Goal: Information Seeking & Learning: Learn about a topic

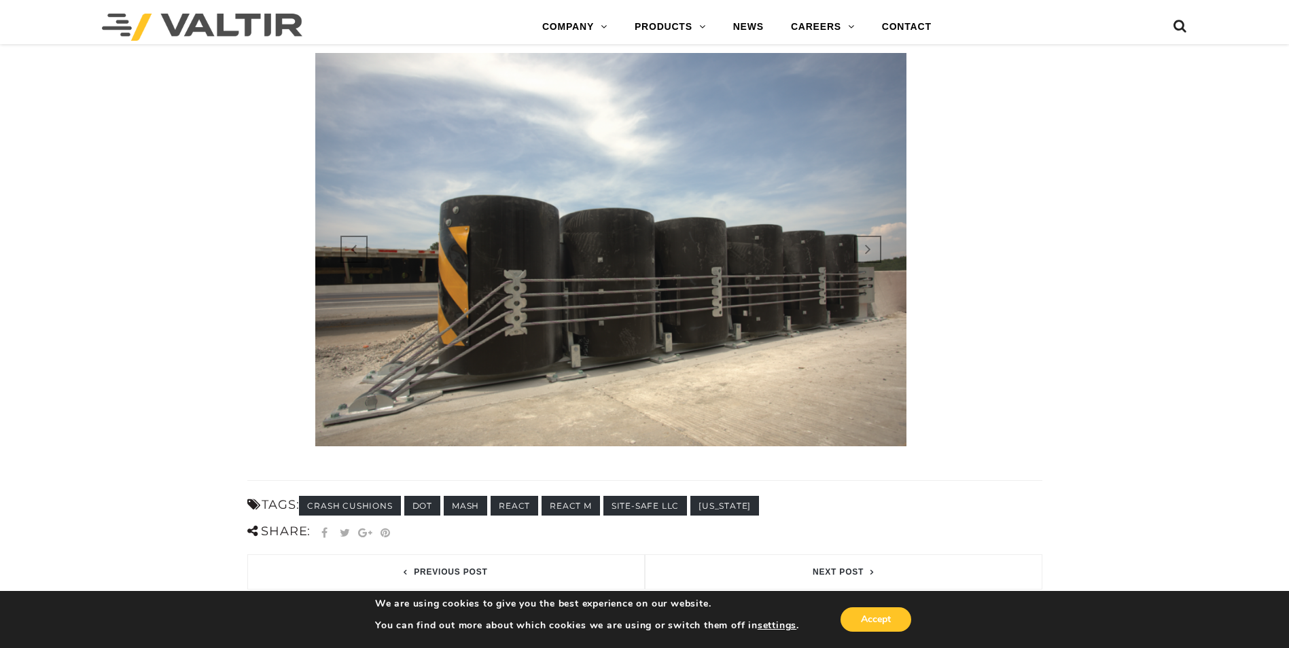
scroll to position [884, 0]
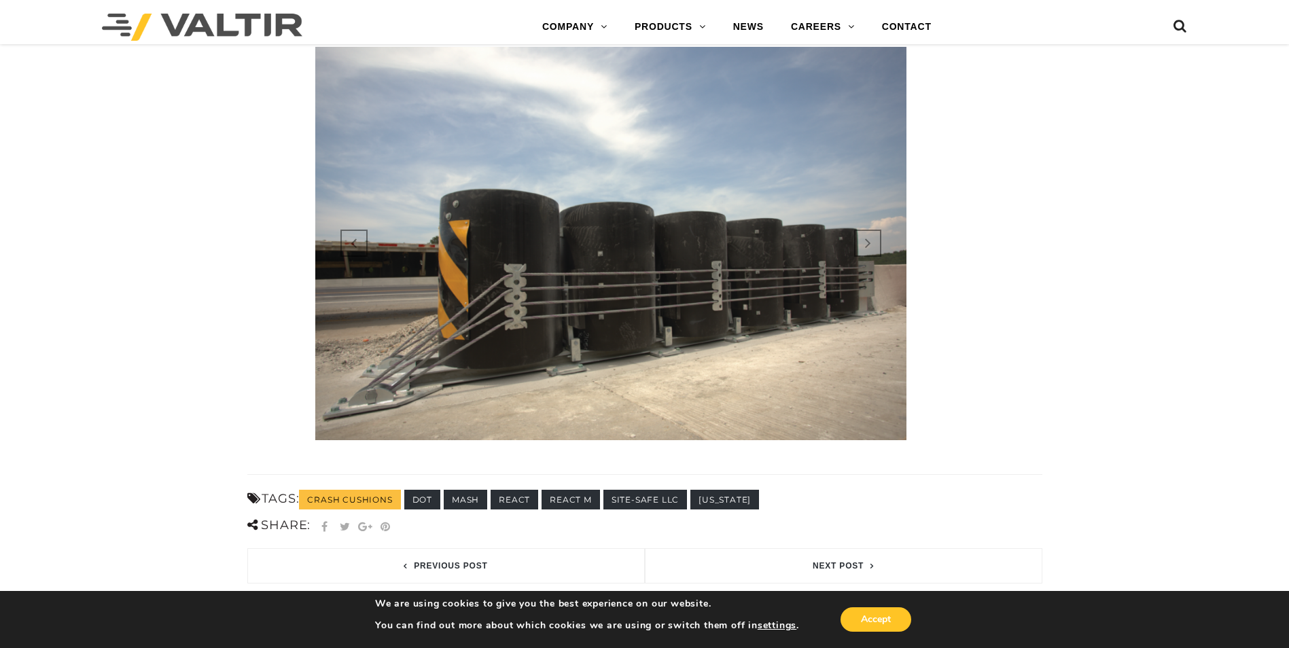
click at [370, 490] on link "crash cushions" at bounding box center [349, 500] width 101 height 20
